Goal: Transaction & Acquisition: Subscribe to service/newsletter

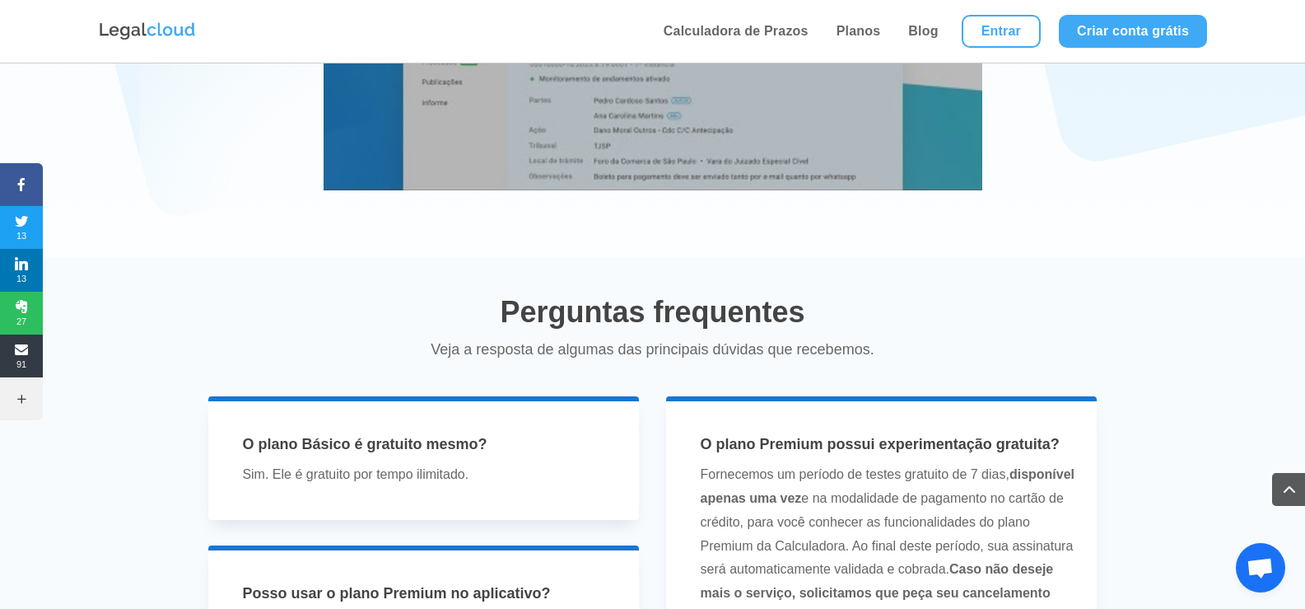
scroll to position [3047, 0]
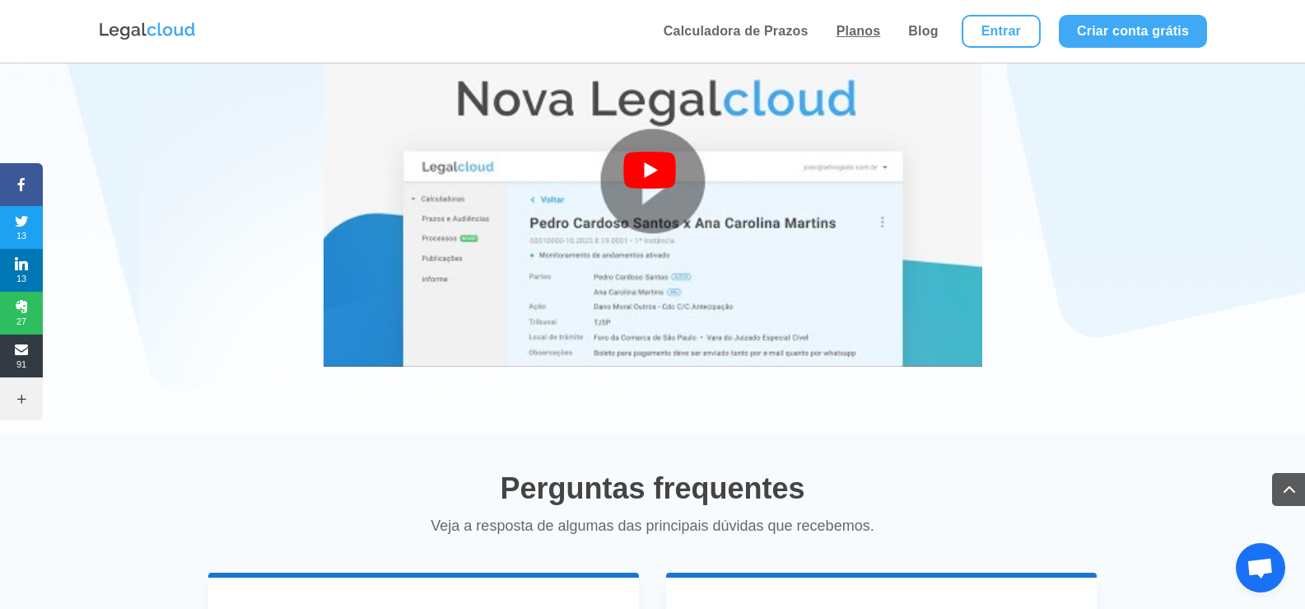
click at [843, 30] on link "Planos" at bounding box center [859, 31] width 54 height 63
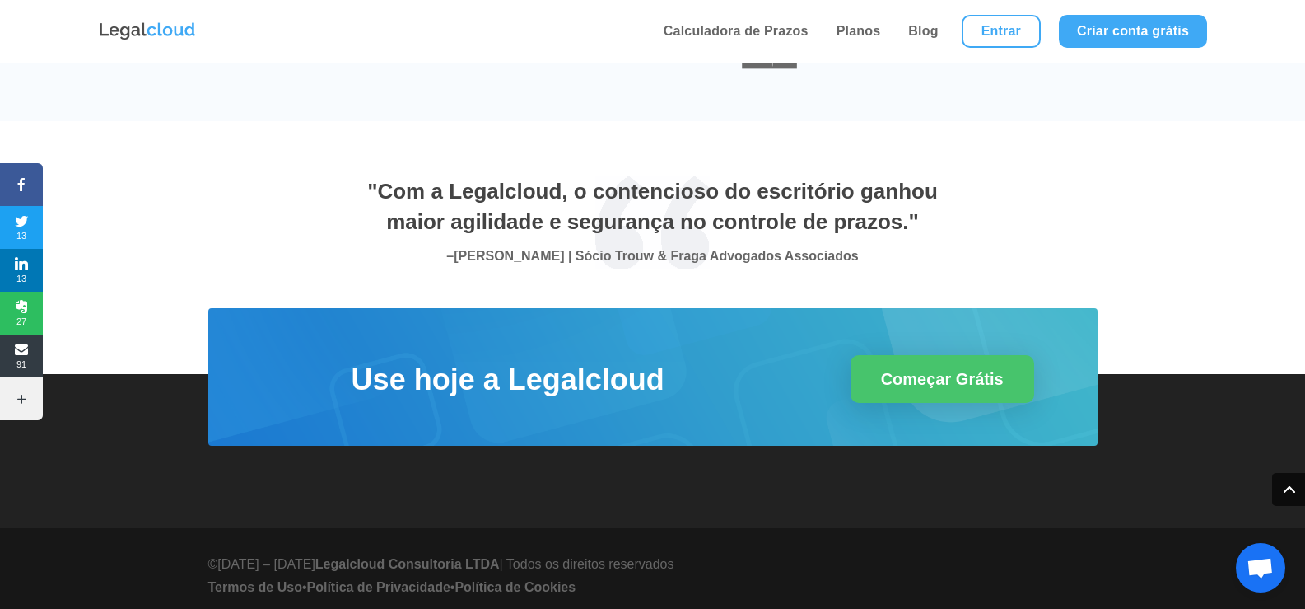
scroll to position [5769, 0]
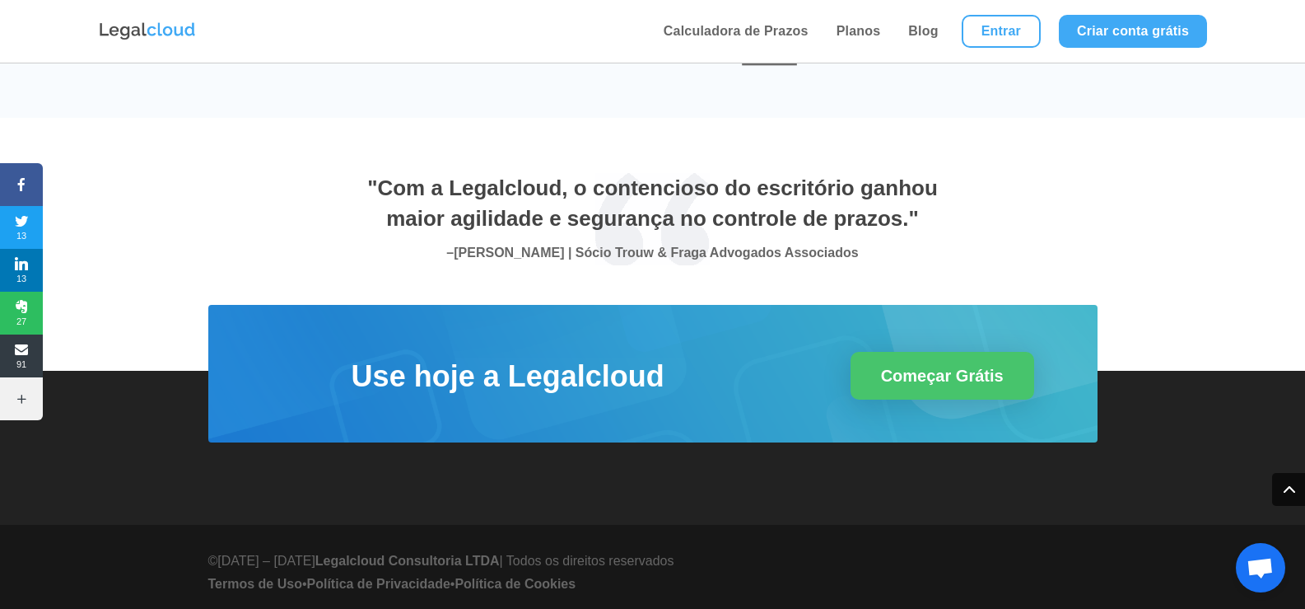
click at [1278, 477] on span at bounding box center [1288, 489] width 33 height 33
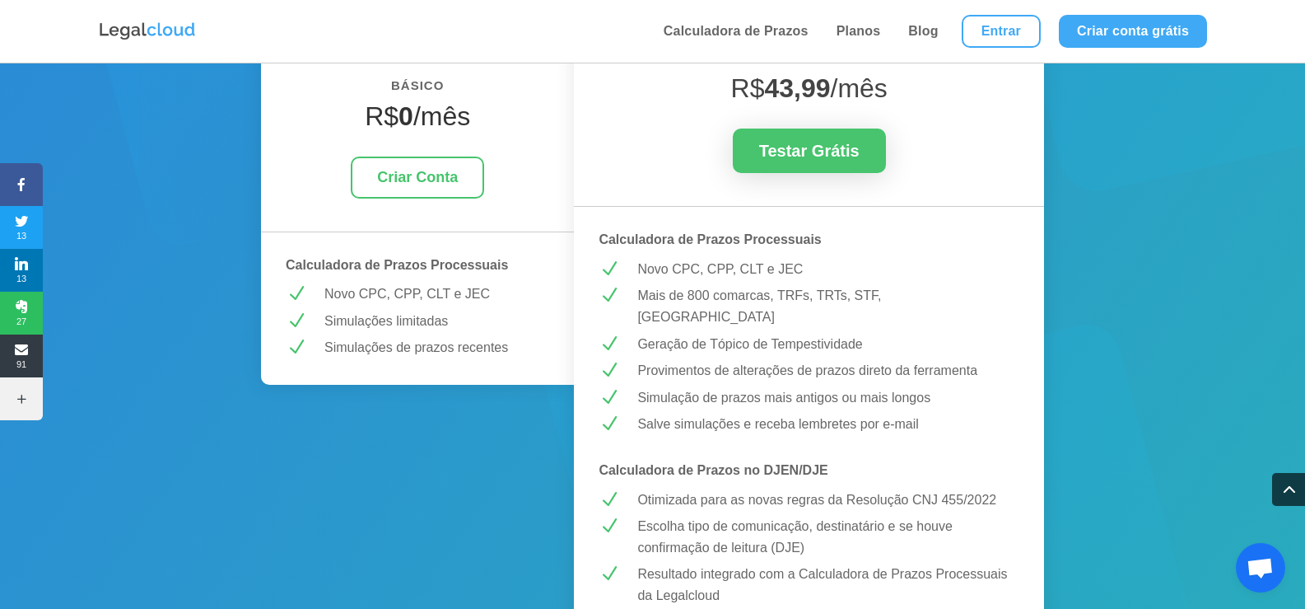
scroll to position [0, 0]
